Goal: Find specific page/section: Find specific page/section

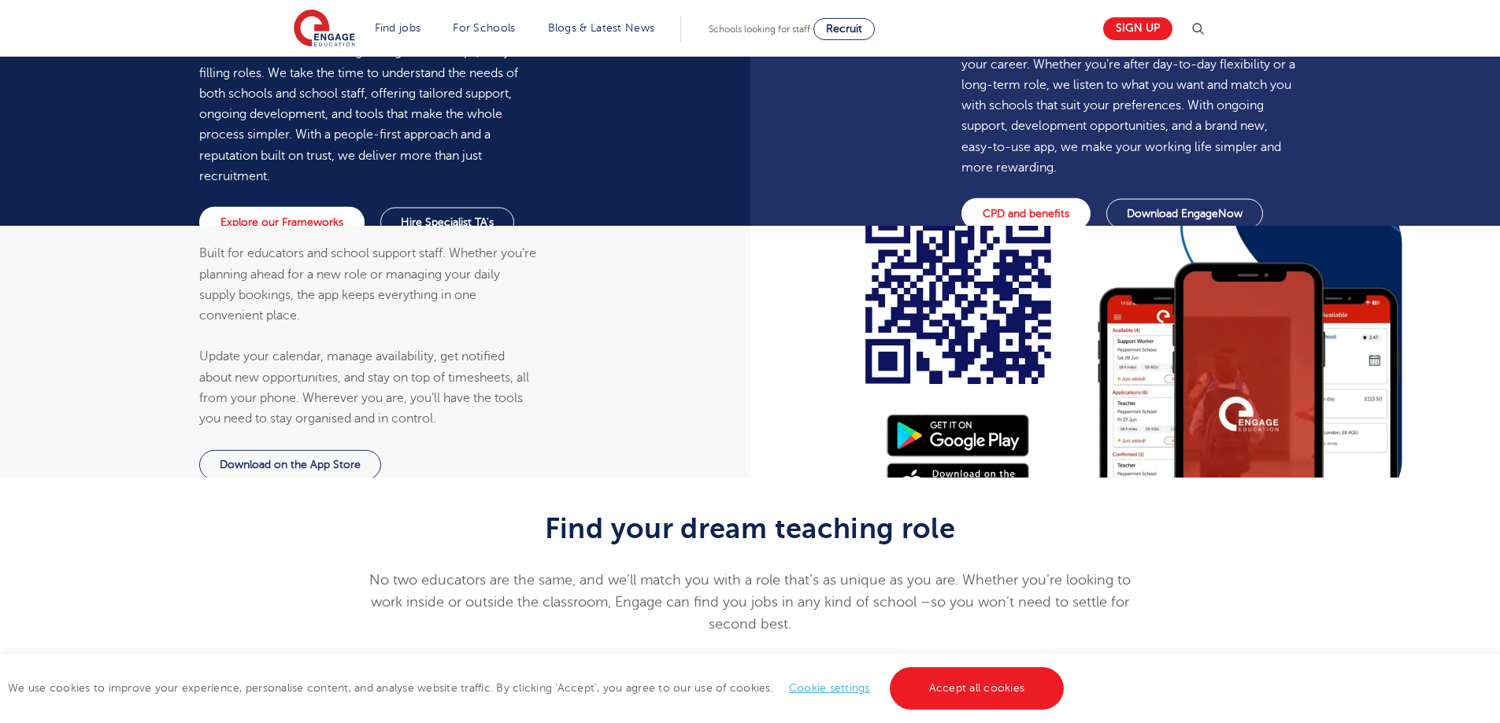
scroll to position [1417, 0]
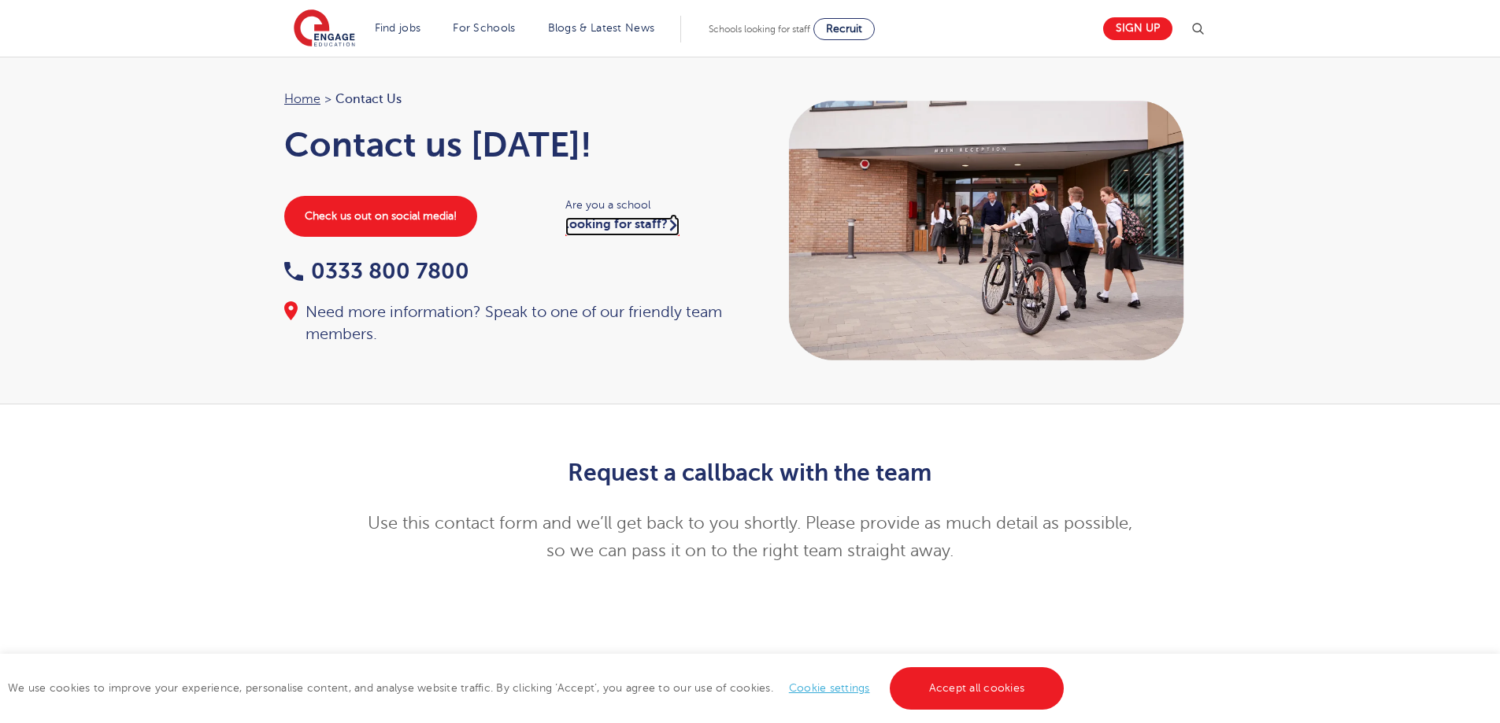
click at [641, 226] on link "looking for staff?" at bounding box center [622, 226] width 114 height 19
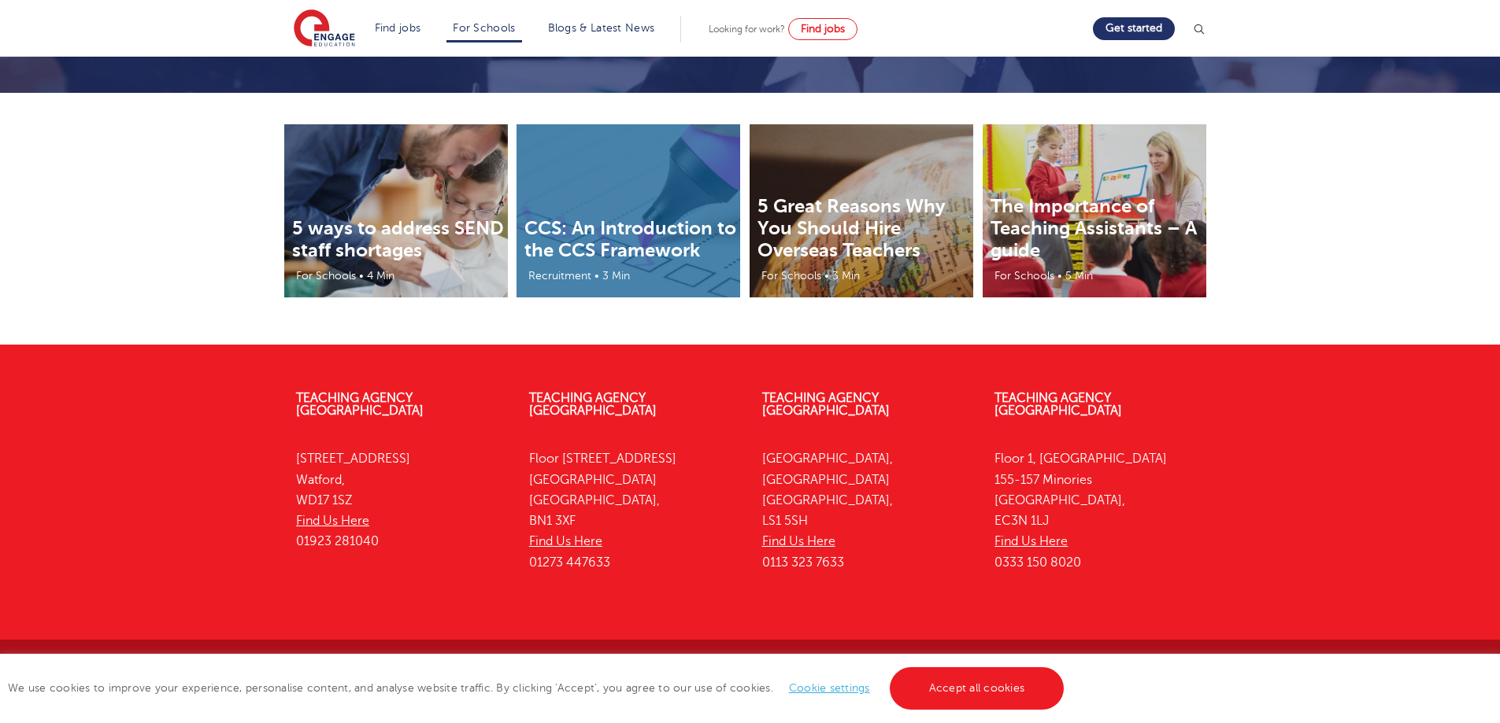
scroll to position [4924, 0]
